Goal: Navigation & Orientation: Find specific page/section

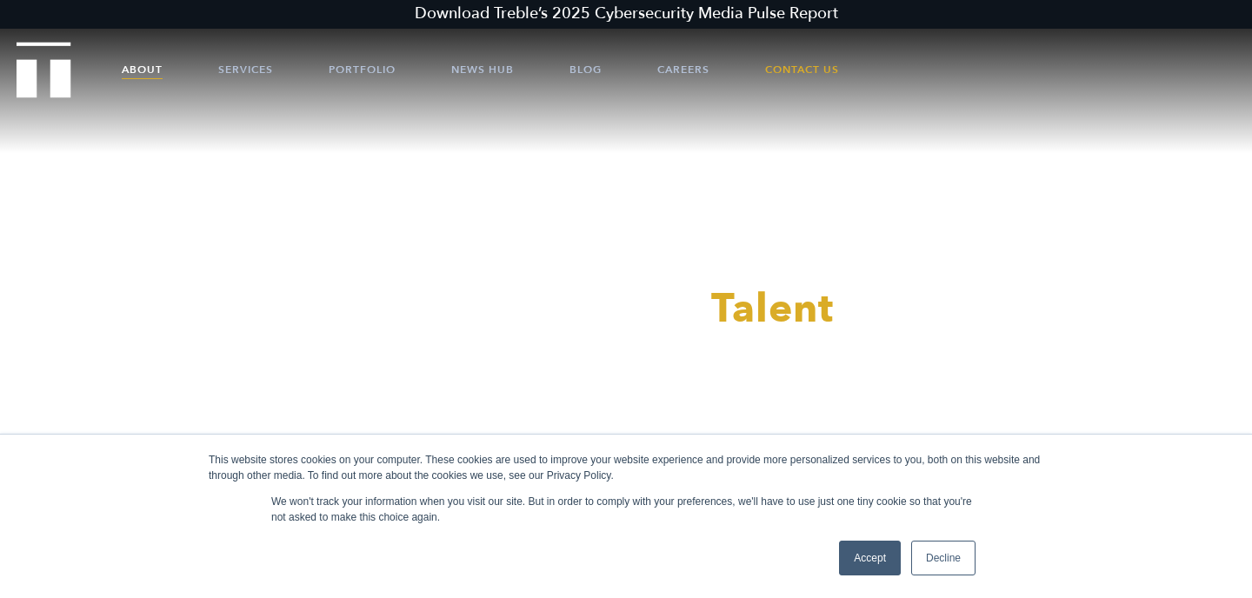
click at [157, 68] on link "About" at bounding box center [142, 69] width 41 height 52
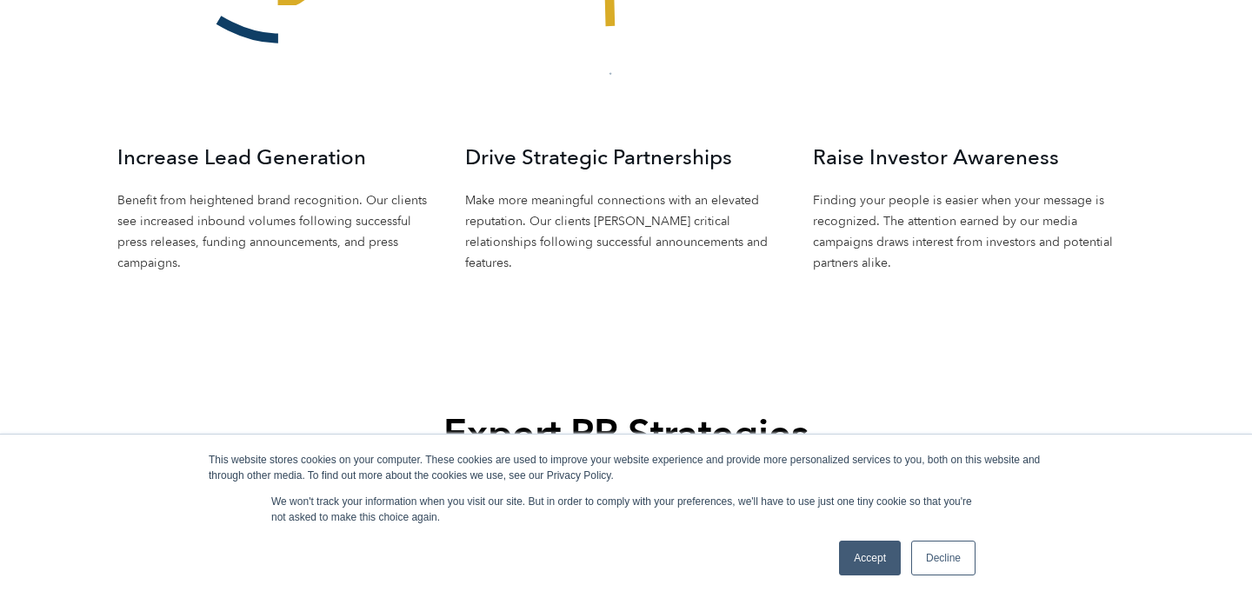
scroll to position [2914, 0]
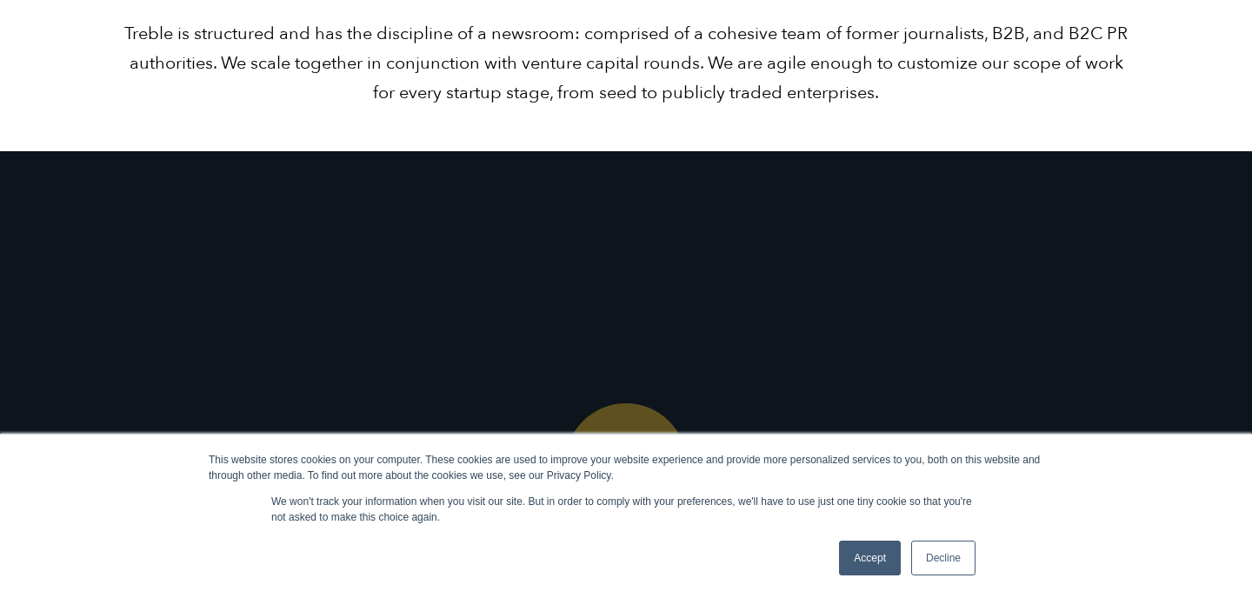
click at [852, 559] on link "Accept" at bounding box center [870, 558] width 62 height 35
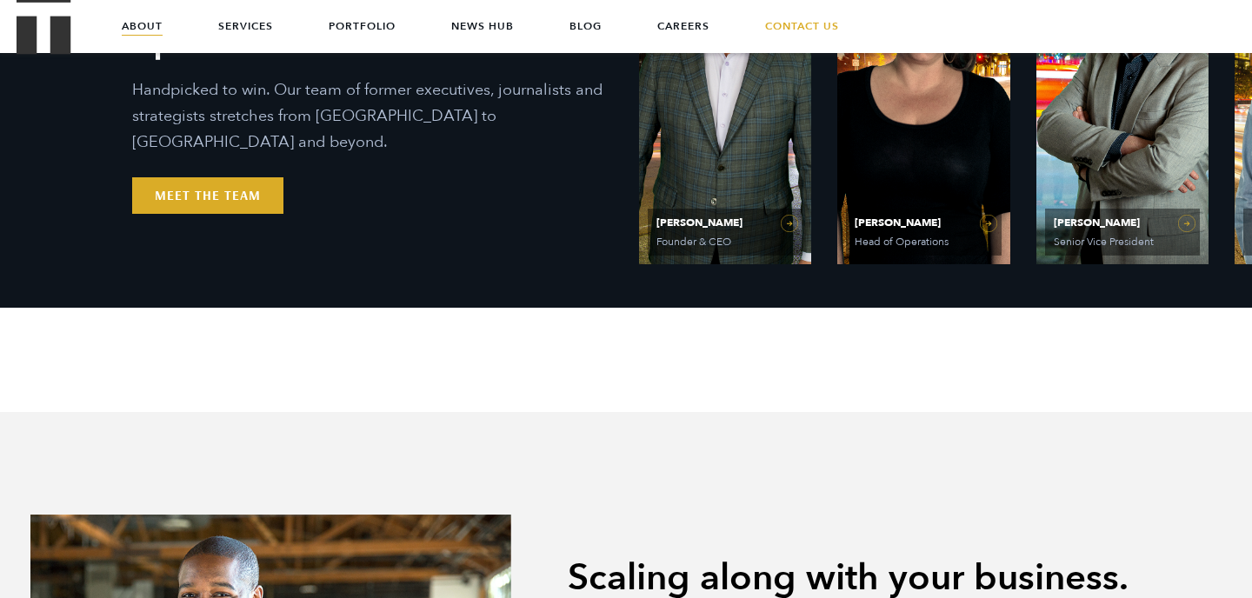
scroll to position [0, 0]
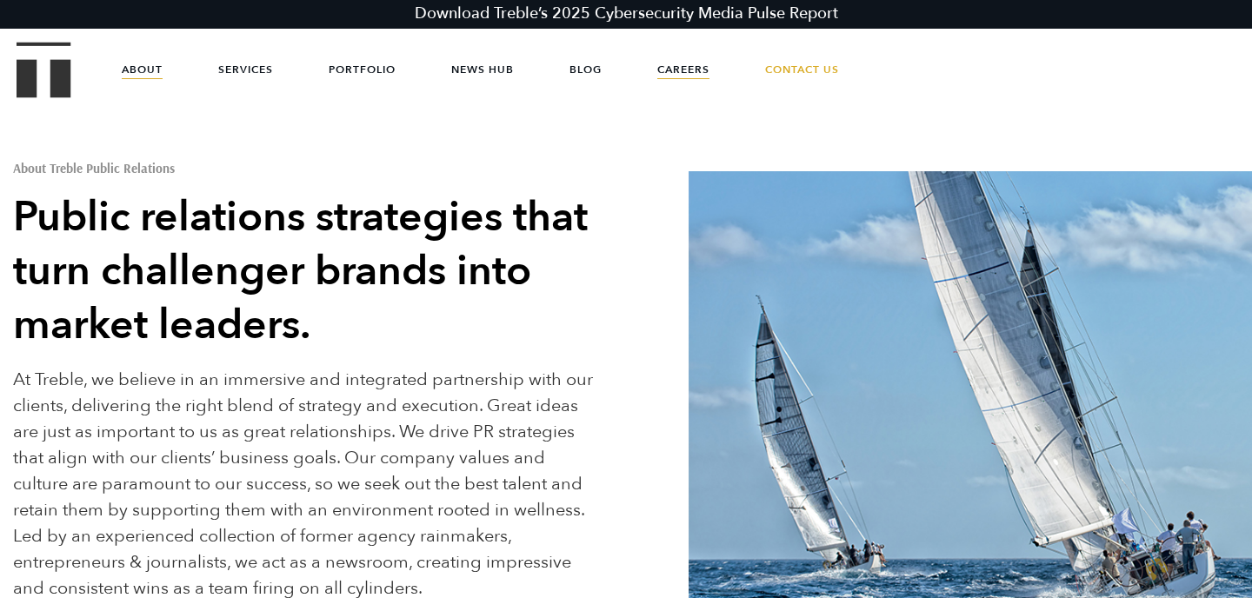
click at [678, 61] on link "Careers" at bounding box center [683, 69] width 52 height 52
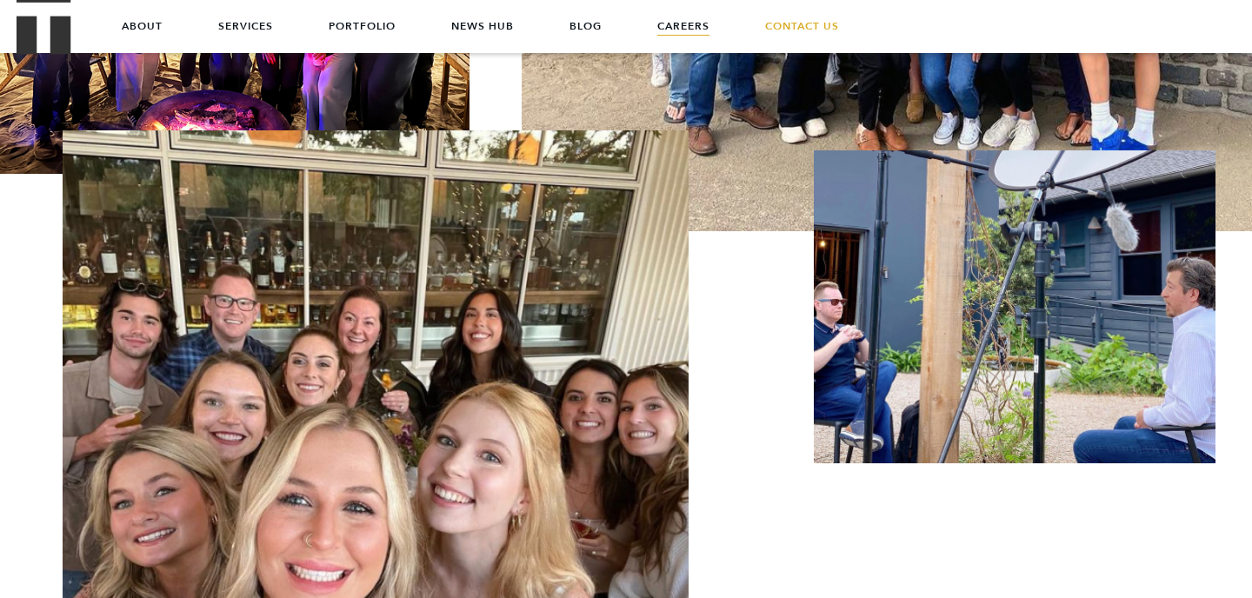
scroll to position [3437, 0]
